Goal: Transaction & Acquisition: Obtain resource

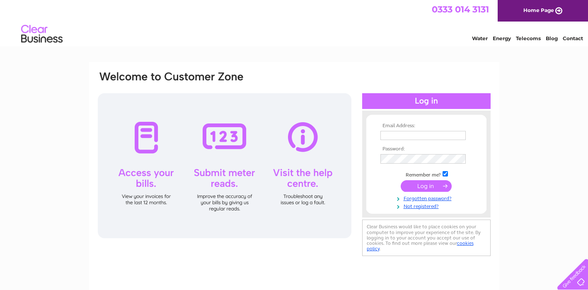
click at [380, 131] on div at bounding box center [380, 131] width 0 height 0
type input "helen@about-face.co.uk"
click at [423, 191] on input "submit" at bounding box center [426, 187] width 51 height 12
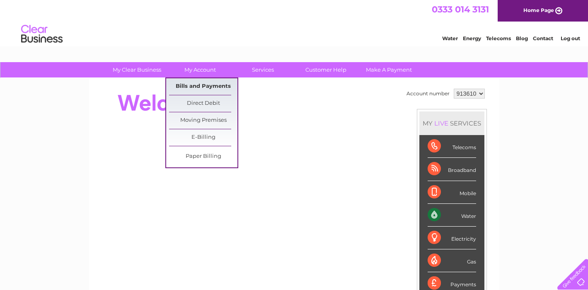
click at [198, 87] on link "Bills and Payments" at bounding box center [203, 86] width 68 height 17
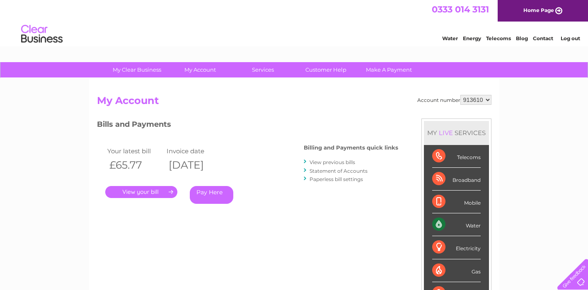
click at [150, 190] on link "." at bounding box center [141, 192] width 72 height 12
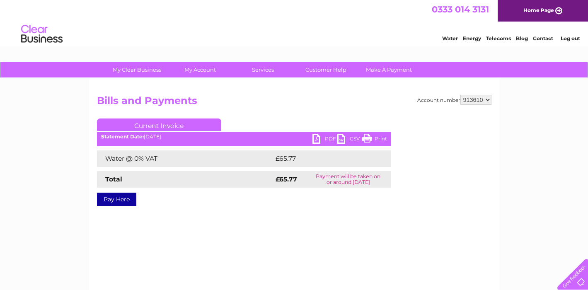
click at [315, 137] on link "PDF" at bounding box center [324, 140] width 25 height 12
